Goal: Information Seeking & Learning: Learn about a topic

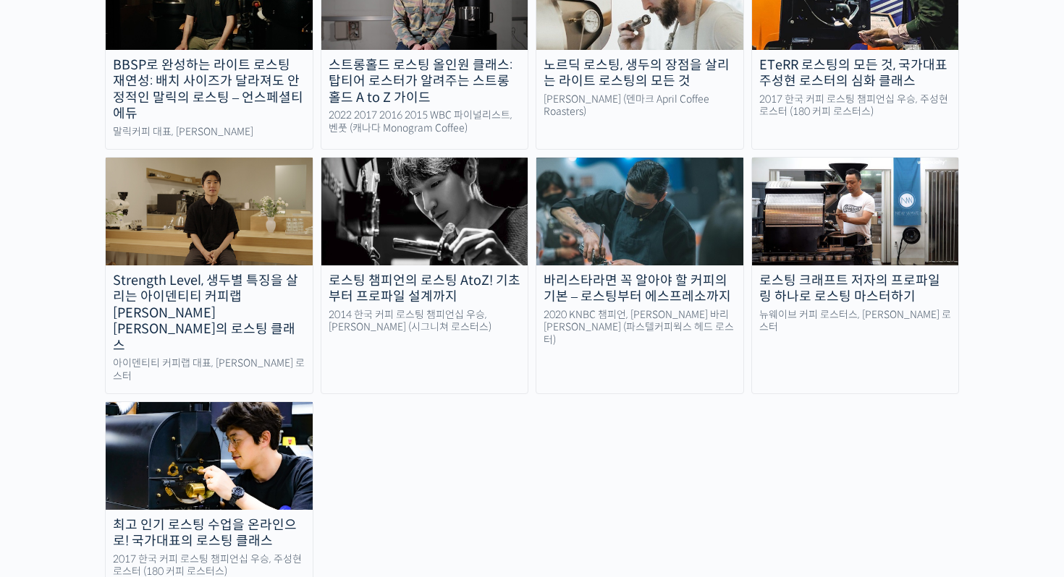
scroll to position [1433, 0]
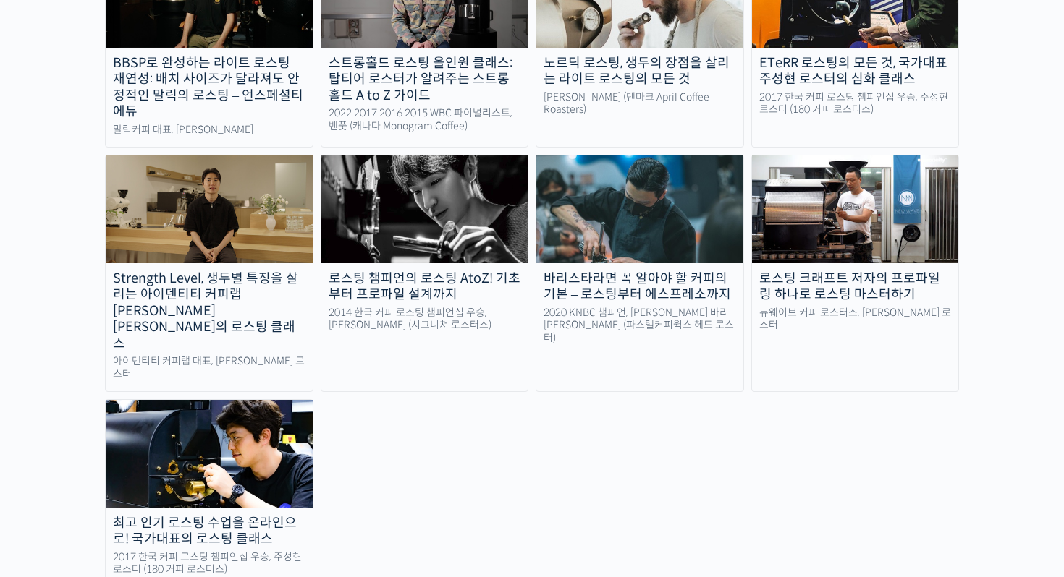
click at [200, 515] on div "최고 인기 로스팅 수업을 온라인으로! 국가대표의 로스팅 클래스" at bounding box center [209, 531] width 207 height 33
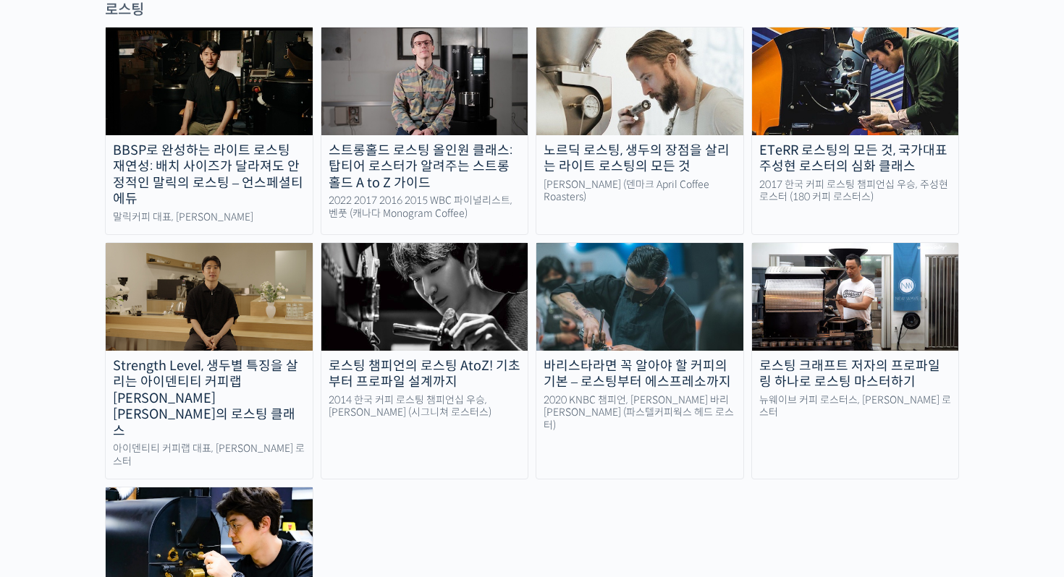
scroll to position [1328, 0]
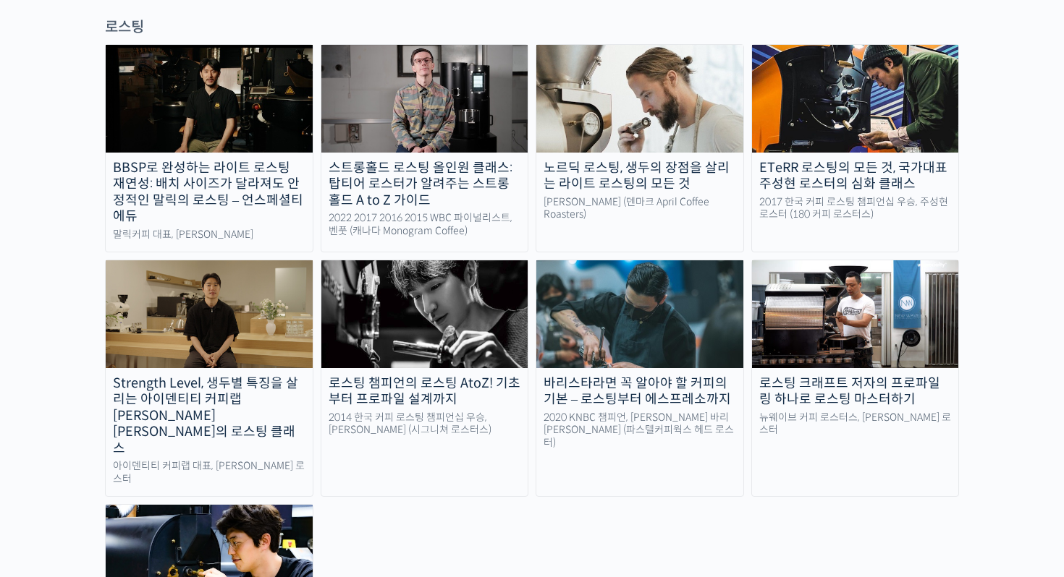
click at [827, 352] on link "로스팅 크래프트 저자의 프로파일링 하나로 로스팅 마스터하기 뉴웨이브 커피 로스터스, 유승권 로스터" at bounding box center [855, 378] width 208 height 237
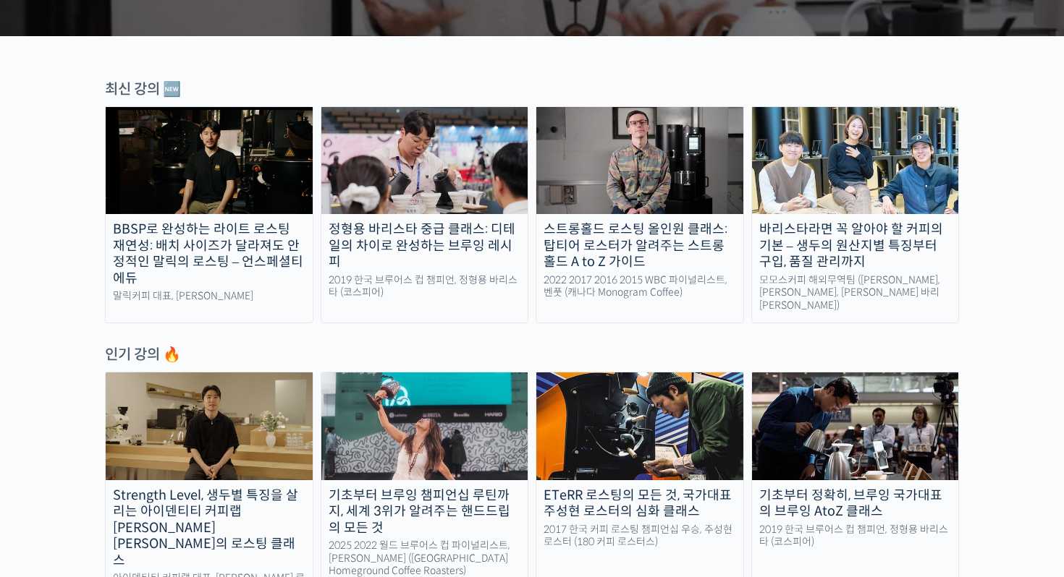
scroll to position [451, 0]
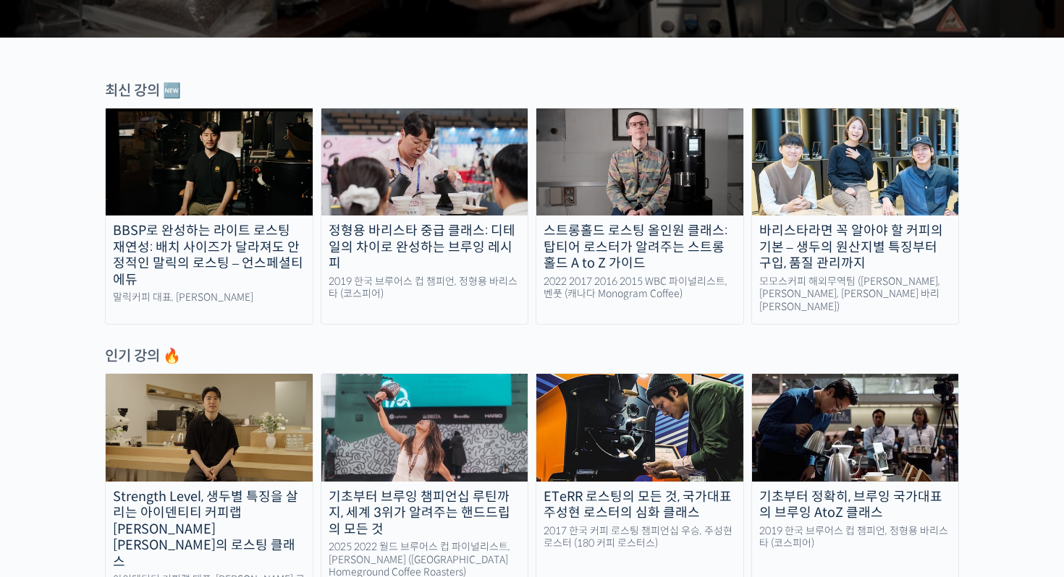
click at [433, 240] on div "정형용 바리스타 중급 클래스: 디테일의 차이로 완성하는 브루잉 레시피" at bounding box center [424, 247] width 207 height 49
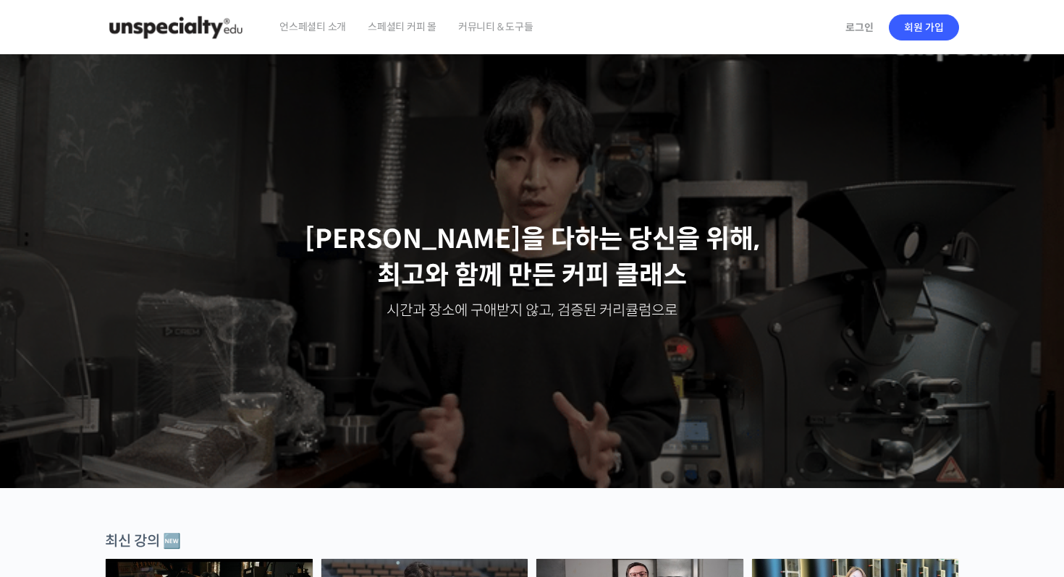
click at [203, 29] on img at bounding box center [176, 27] width 142 height 43
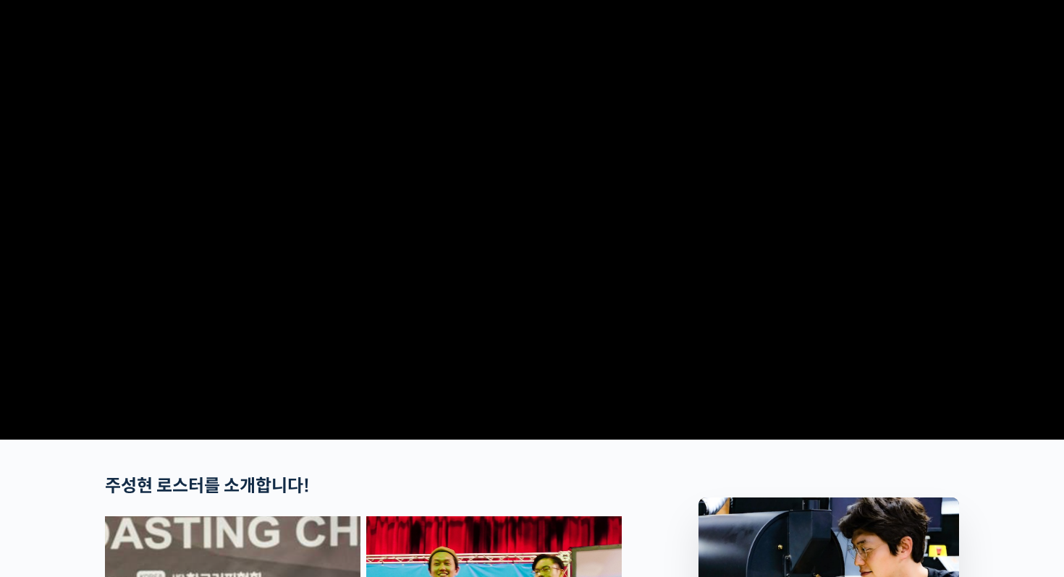
scroll to position [226, 0]
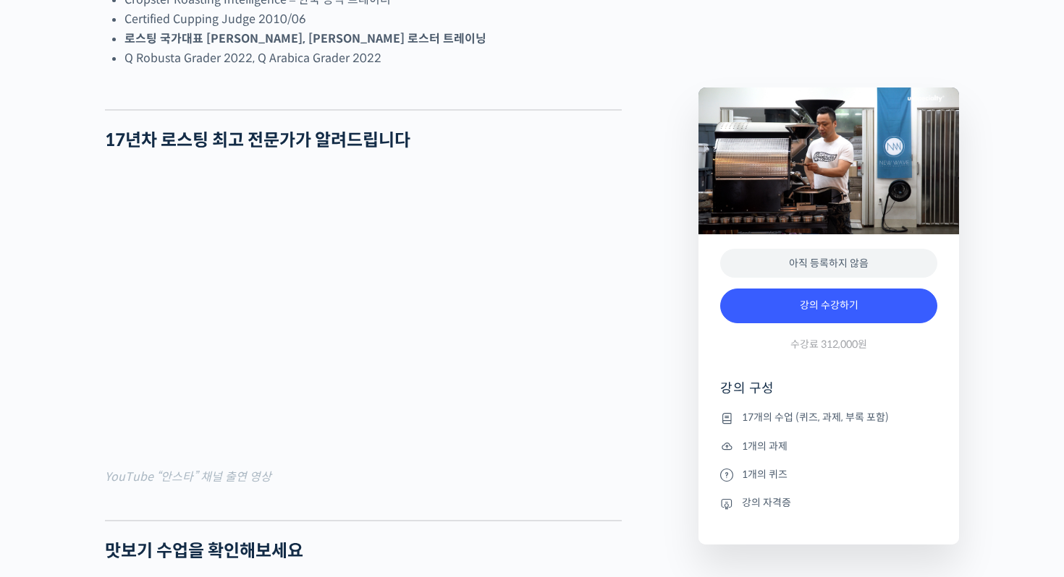
scroll to position [1211, 0]
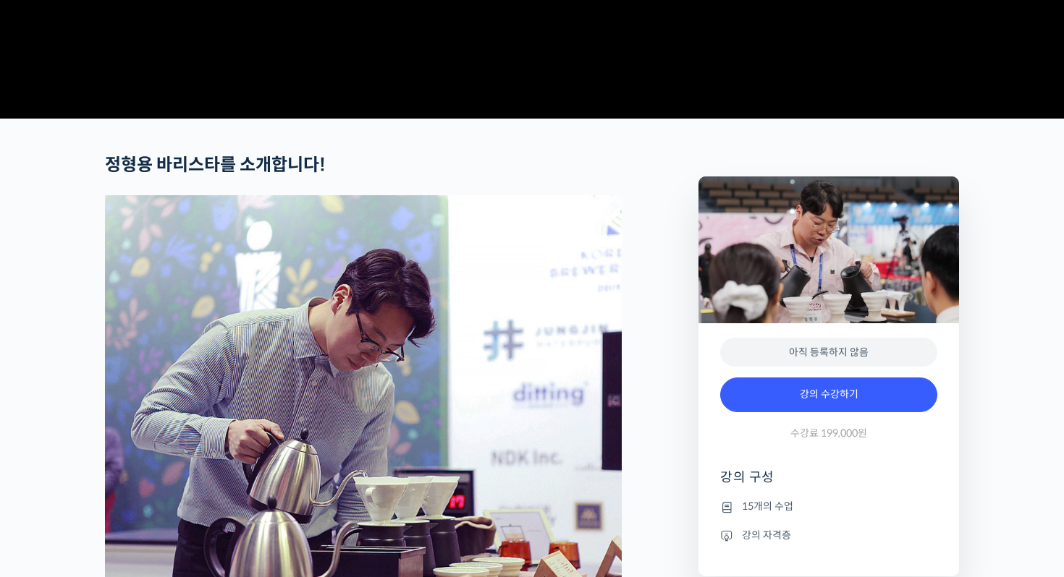
scroll to position [640, 0]
